Goal: Task Accomplishment & Management: Manage account settings

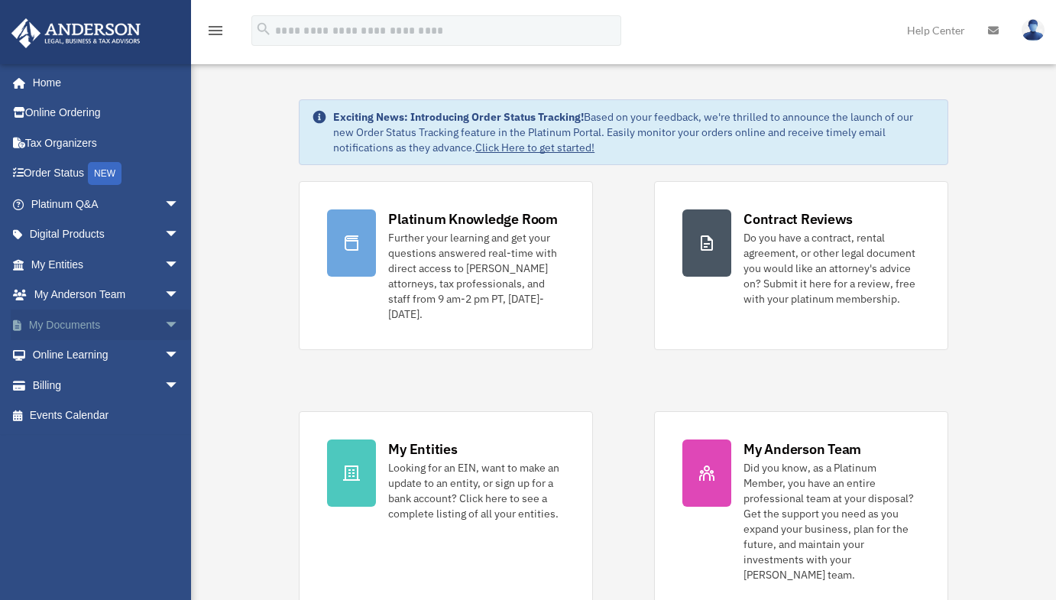
click at [93, 311] on link "My Documents arrow_drop_down" at bounding box center [107, 324] width 192 height 31
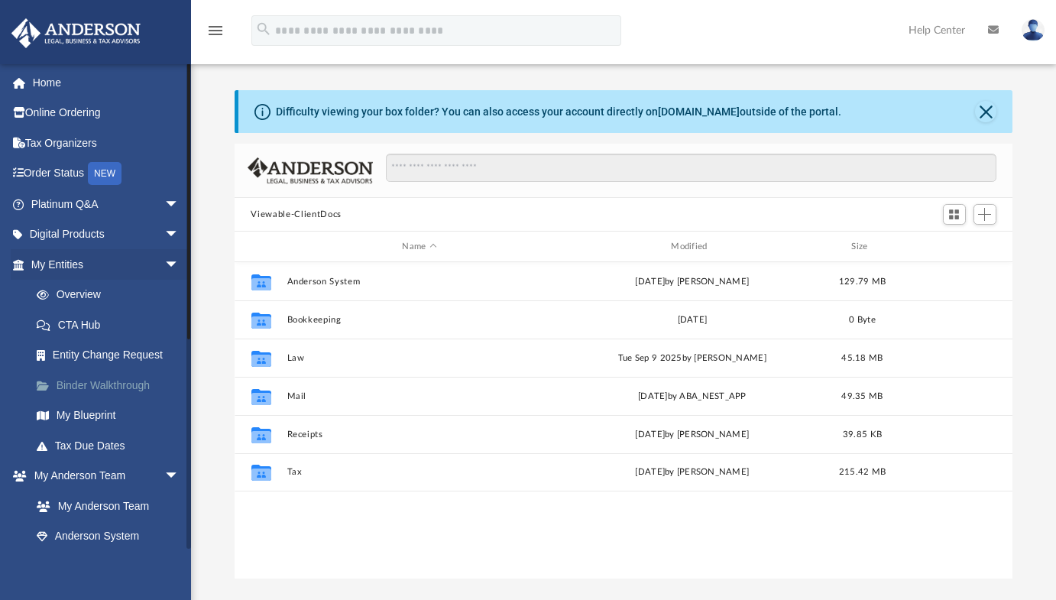
scroll to position [336, 767]
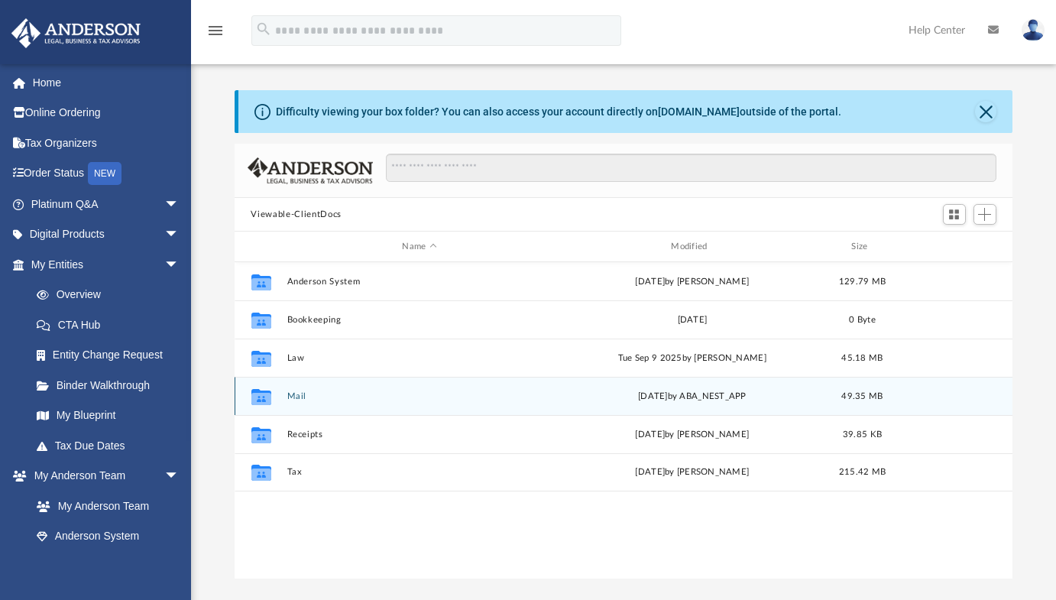
click at [257, 393] on icon "grid" at bounding box center [261, 398] width 20 height 12
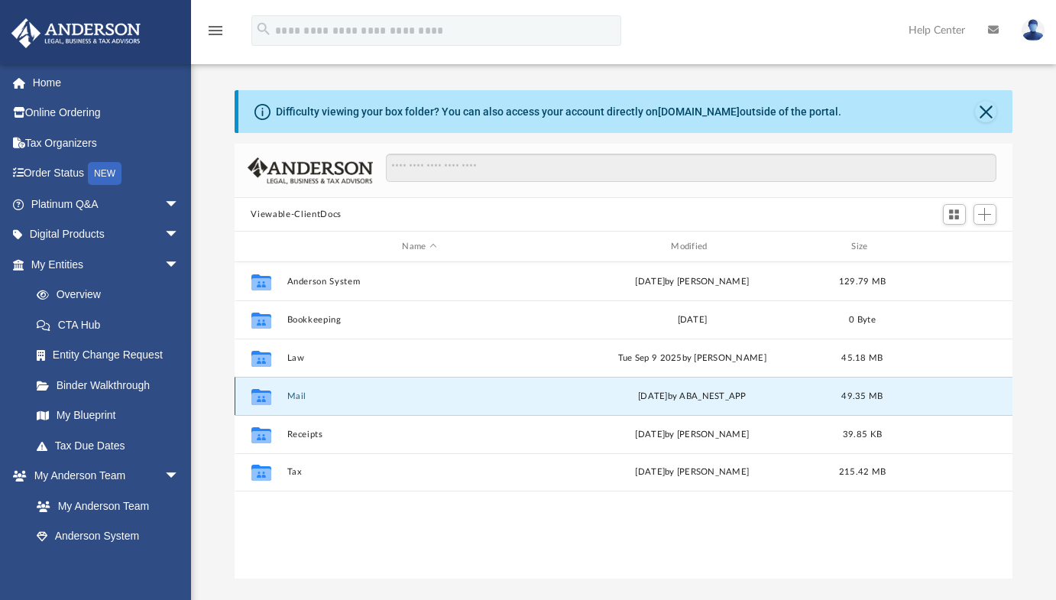
click at [291, 396] on button "Mail" at bounding box center [419, 396] width 266 height 10
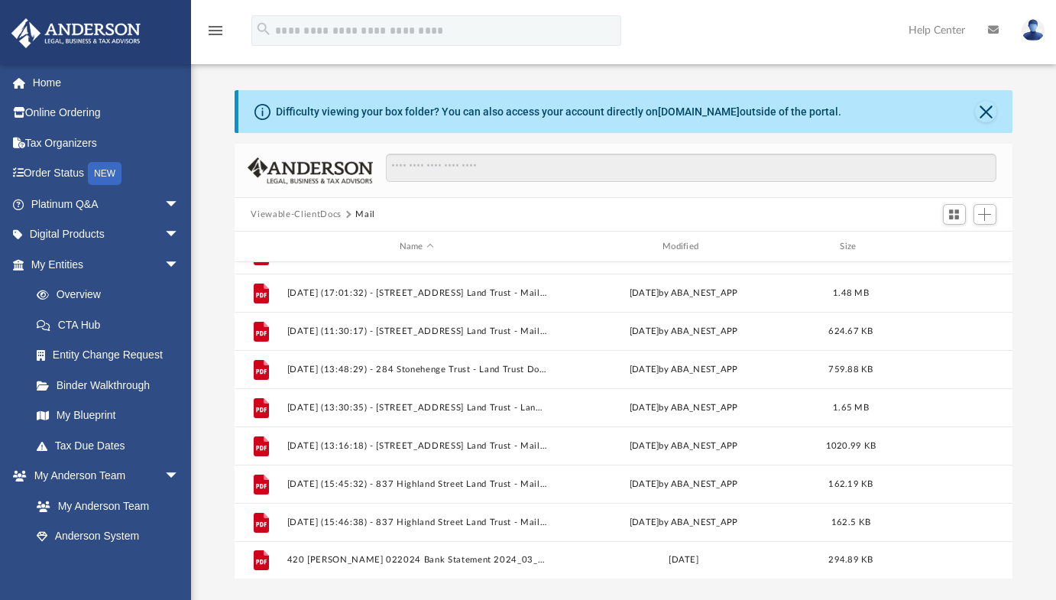
scroll to position [1020, 0]
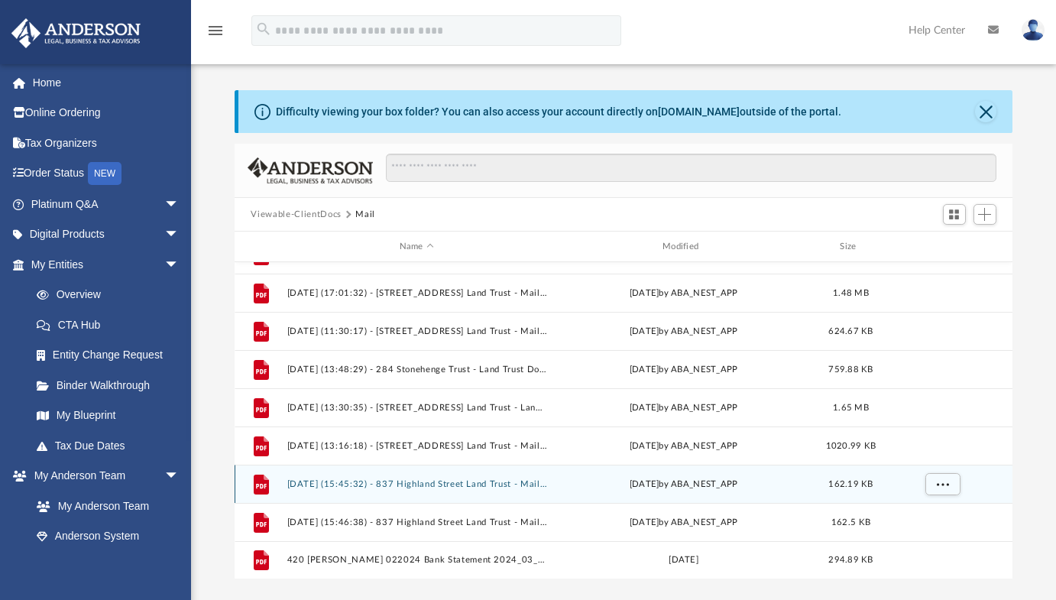
click at [437, 479] on button "2025.10.06 (15:45:32) - 837 Highland Street Land Trust - Mail.pdf" at bounding box center [416, 484] width 260 height 10
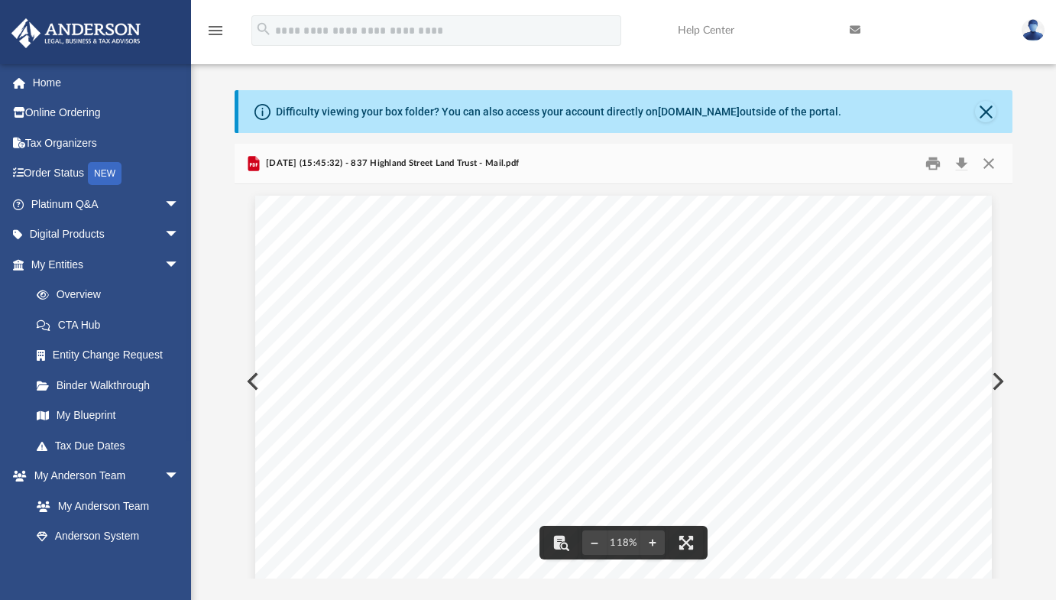
scroll to position [0, 0]
click at [988, 106] on button "Close" at bounding box center [985, 111] width 21 height 21
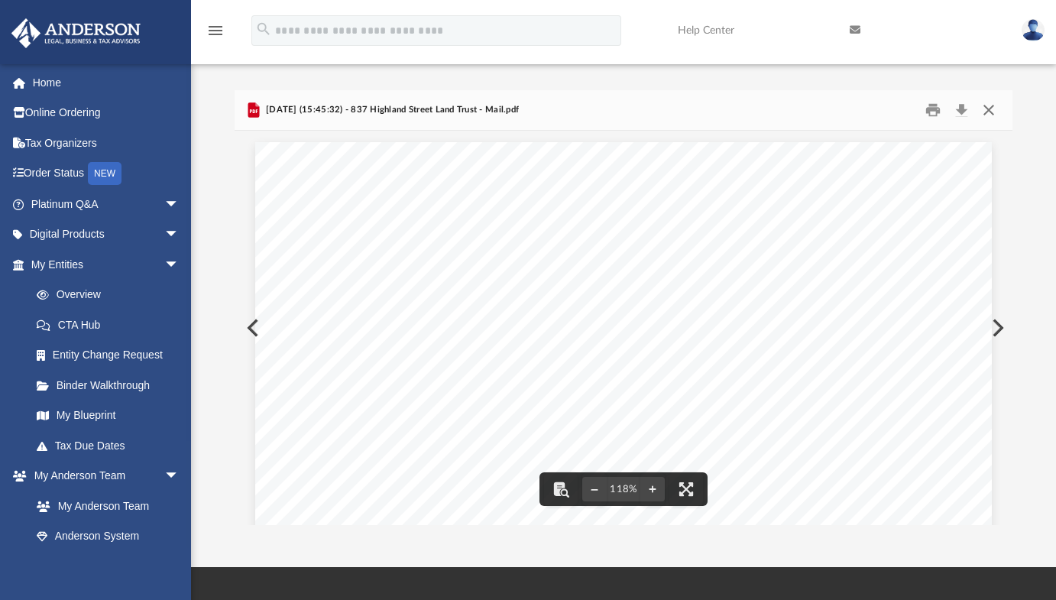
click at [988, 108] on button "Close" at bounding box center [989, 111] width 28 height 24
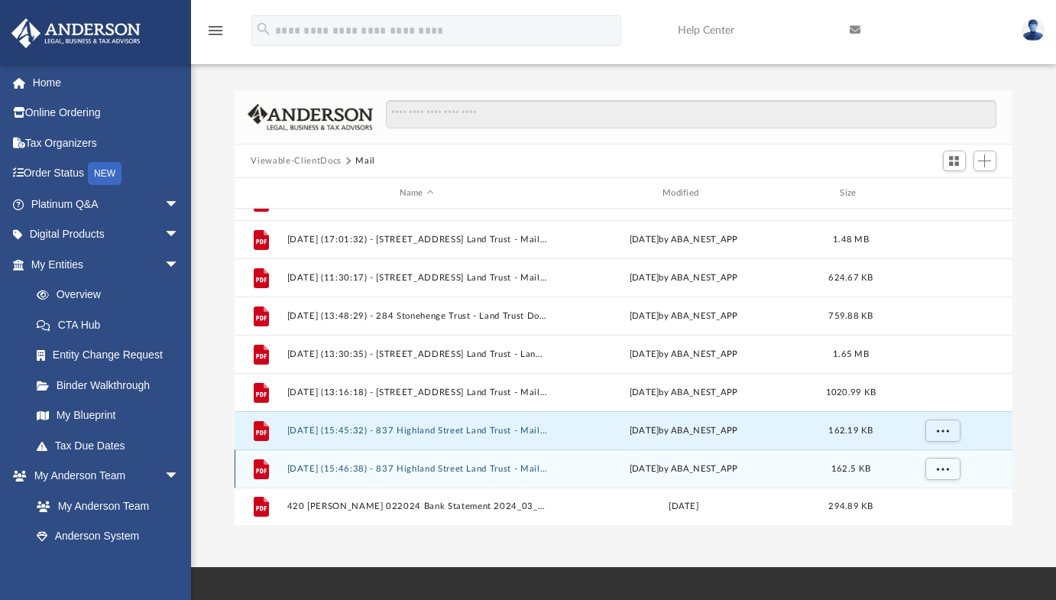
click at [519, 471] on button "2025.10.06 (15:46:38) - 837 Highland Street Land Trust - Mail.pdf" at bounding box center [416, 469] width 260 height 10
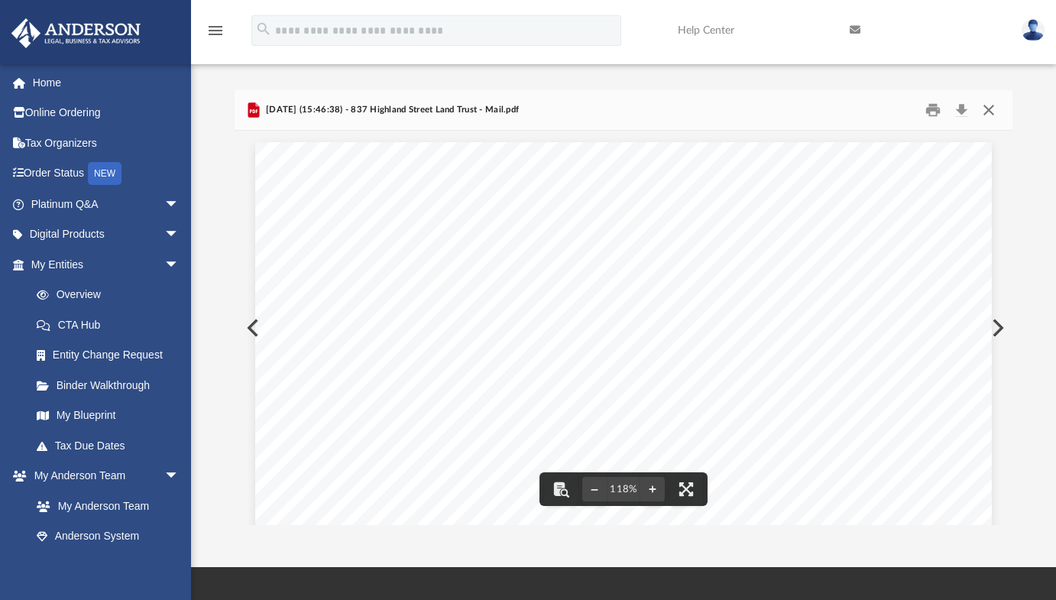
click at [992, 108] on button "Close" at bounding box center [989, 111] width 28 height 24
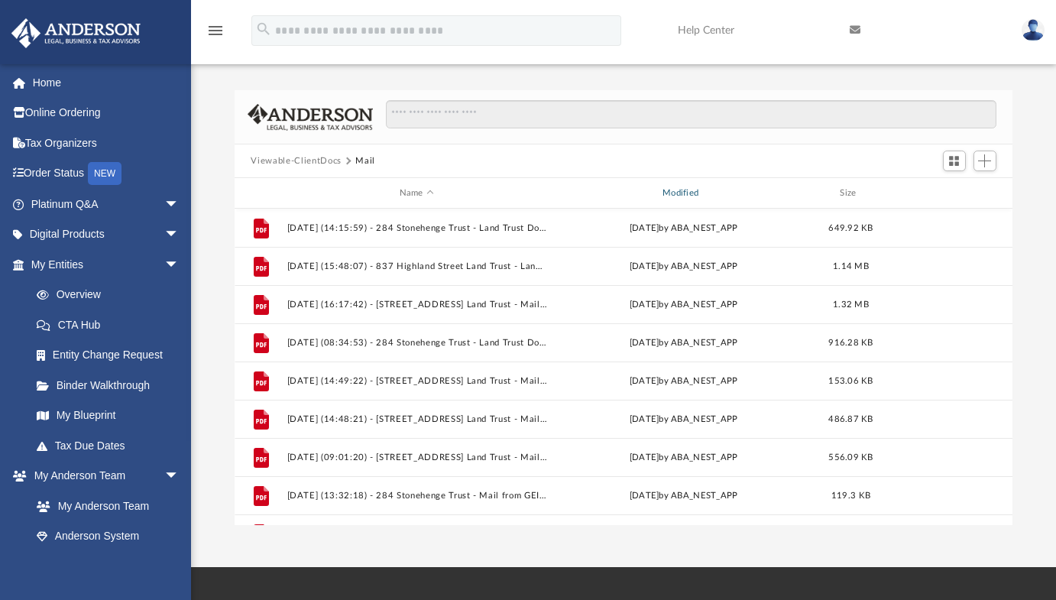
click at [679, 194] on div "Modified" at bounding box center [683, 193] width 261 height 14
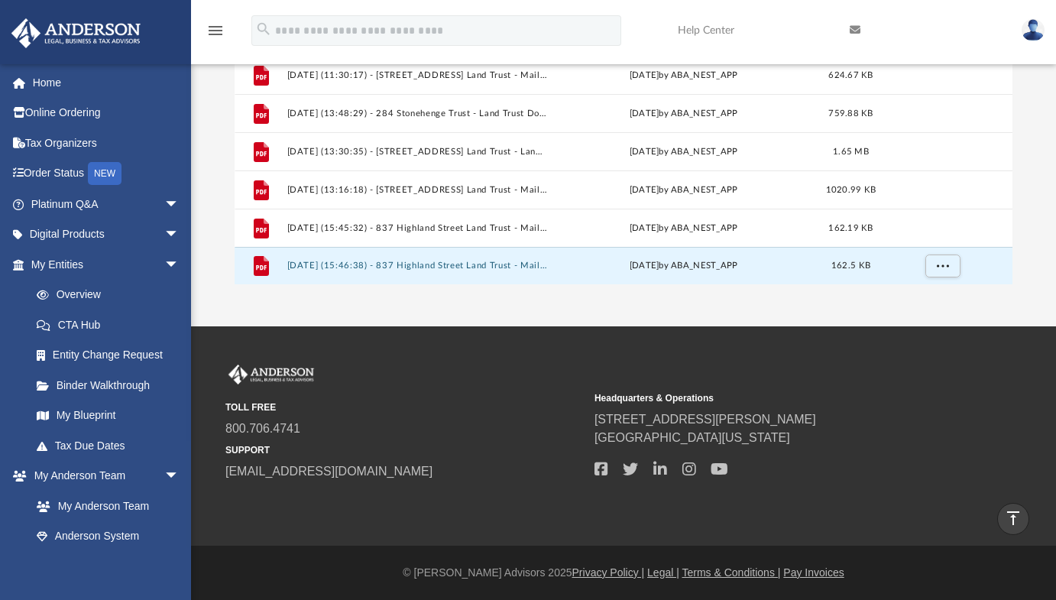
scroll to position [1020, 0]
click at [1034, 35] on img at bounding box center [1032, 30] width 23 height 22
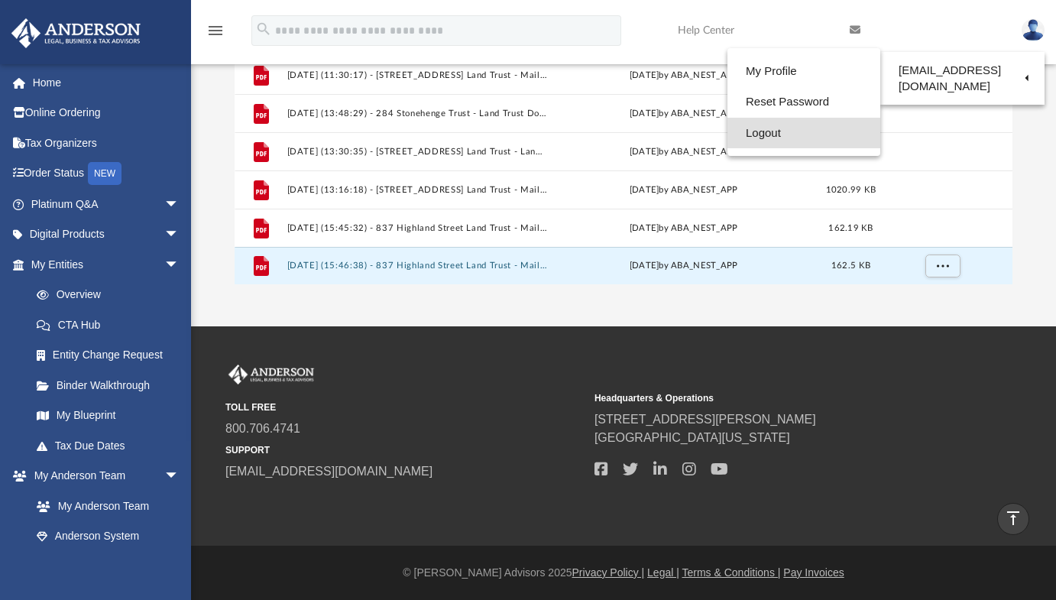
click at [785, 129] on link "Logout" at bounding box center [803, 133] width 153 height 31
